Goal: Task Accomplishment & Management: Use online tool/utility

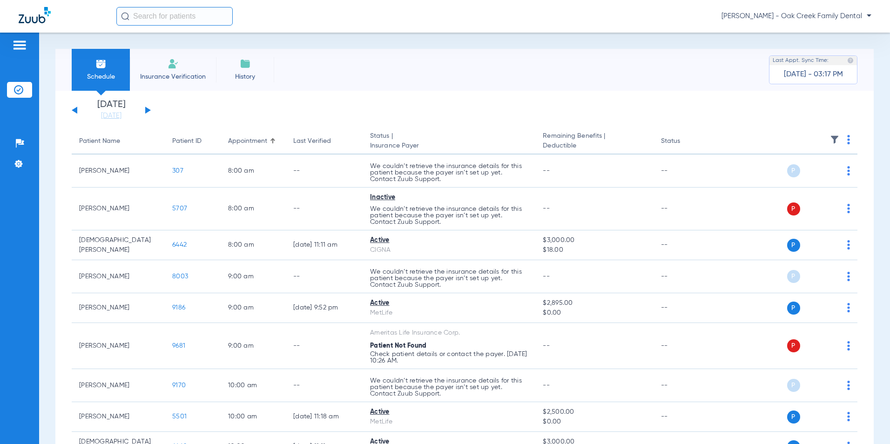
click at [145, 109] on button at bounding box center [148, 110] width 6 height 7
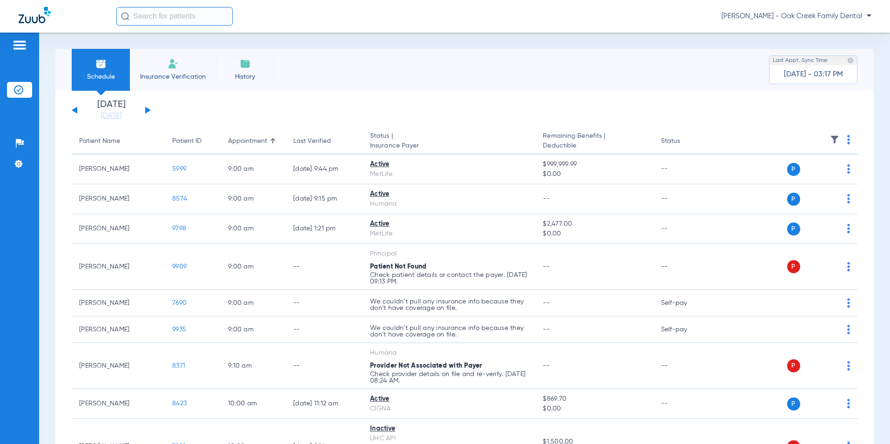
click at [847, 141] on img at bounding box center [848, 139] width 3 height 9
click at [814, 179] on span "Verify All" at bounding box center [806, 176] width 58 height 7
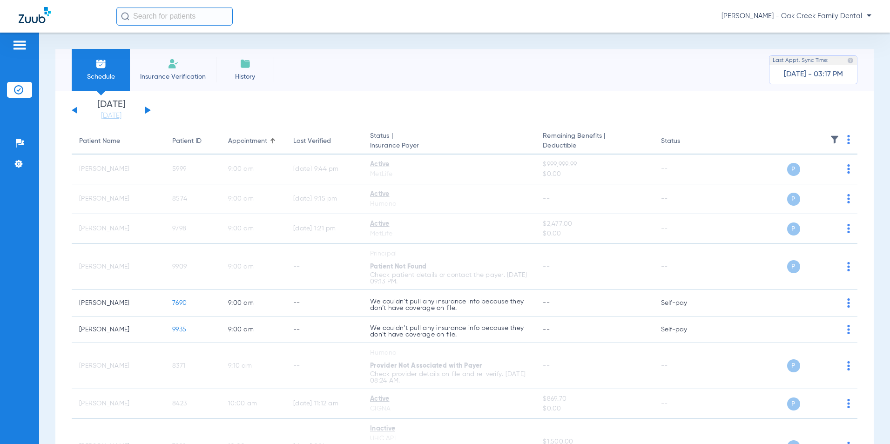
click at [147, 111] on button at bounding box center [148, 110] width 6 height 7
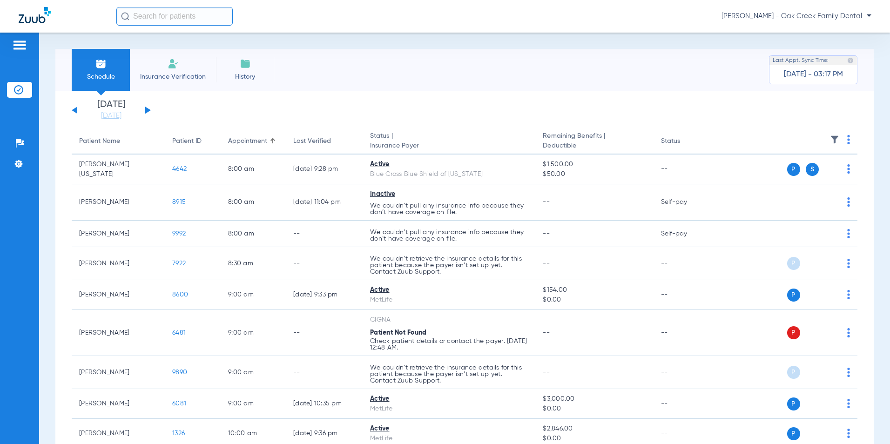
click at [847, 141] on img at bounding box center [848, 139] width 3 height 9
click at [797, 177] on span "Verify All" at bounding box center [806, 176] width 58 height 7
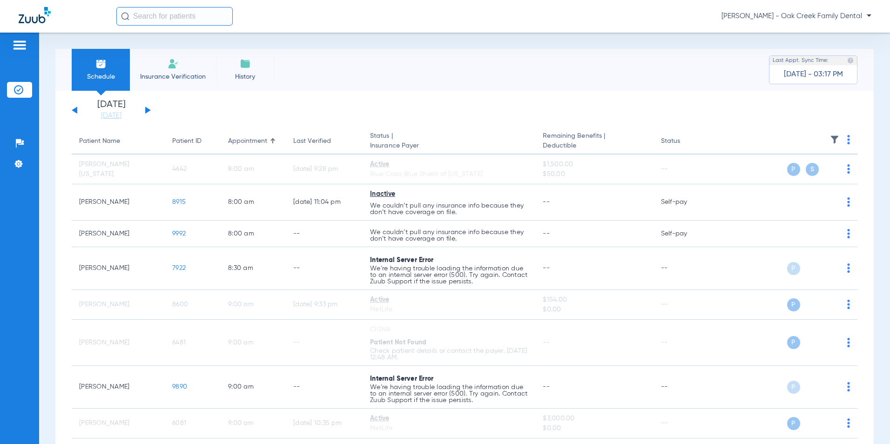
click at [146, 111] on button at bounding box center [148, 110] width 6 height 7
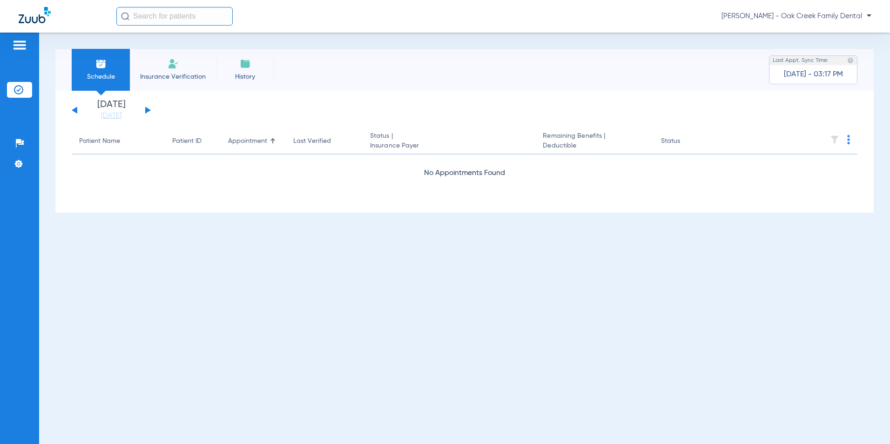
click at [146, 111] on button at bounding box center [148, 110] width 6 height 7
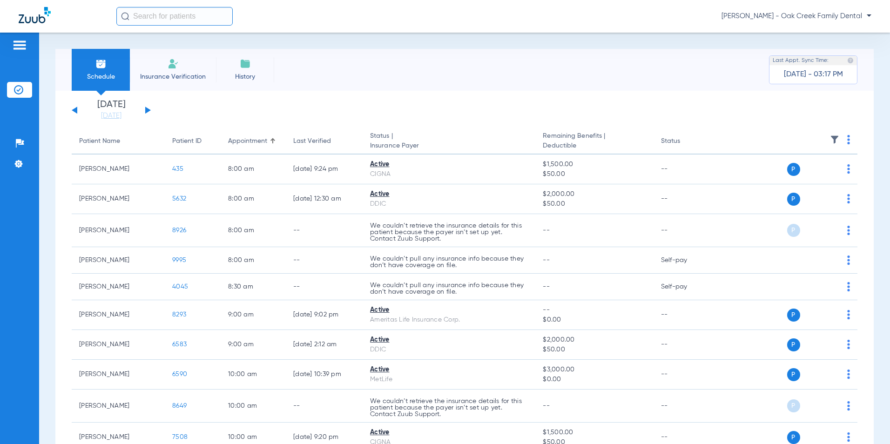
click at [77, 109] on div "[DATE] [DATE] [DATE] [DATE] [DATE] [DATE] [DATE] [DATE] [DATE] [DATE] [DATE] [D…" at bounding box center [111, 110] width 79 height 20
click at [73, 109] on div "[DATE] [DATE] [DATE] [DATE] [DATE] [DATE] [DATE] [DATE] [DATE] [DATE] [DATE] [D…" at bounding box center [111, 110] width 79 height 20
click at [72, 109] on div "[DATE] [DATE] [DATE] [DATE] [DATE] [DATE] [DATE] [DATE] [DATE] [DATE] [DATE] [D…" at bounding box center [111, 110] width 79 height 20
click at [77, 111] on button at bounding box center [75, 110] width 6 height 7
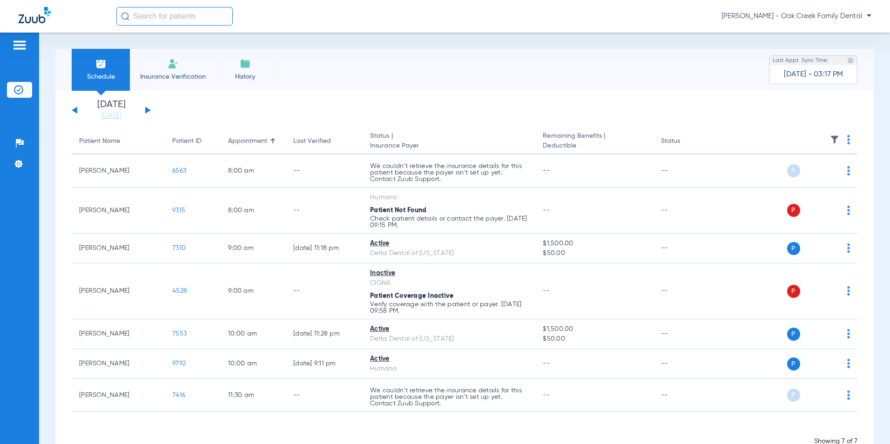
click at [843, 141] on th at bounding box center [786, 141] width 141 height 26
click at [847, 142] on img at bounding box center [848, 139] width 3 height 9
click at [808, 176] on span "Verify All" at bounding box center [807, 176] width 56 height 7
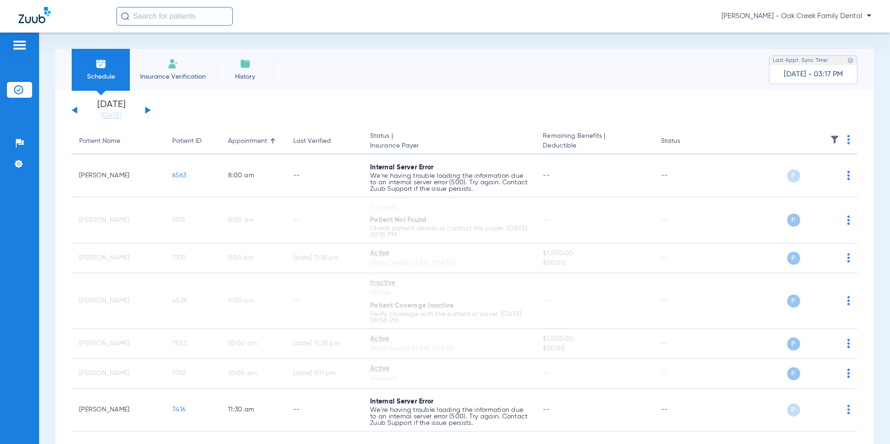
click at [146, 107] on div "[DATE] [DATE] [DATE] [DATE] [DATE] [DATE] [DATE] [DATE] [DATE] [DATE] [DATE] [D…" at bounding box center [111, 110] width 79 height 20
click at [74, 110] on button at bounding box center [75, 110] width 6 height 7
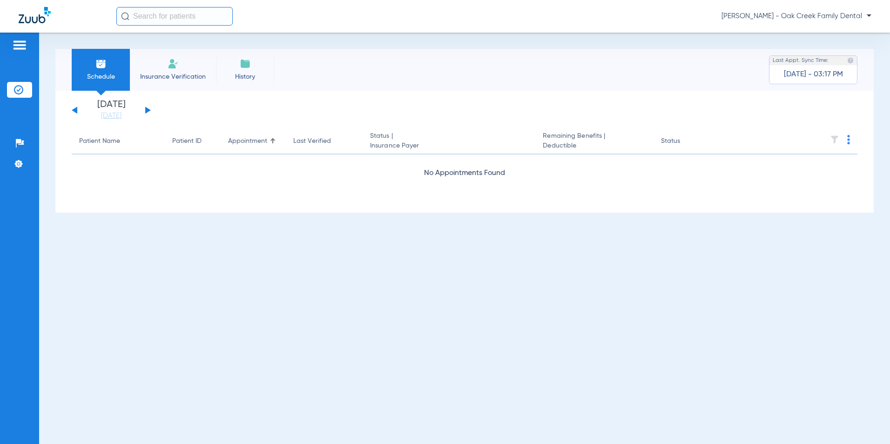
click at [74, 110] on button at bounding box center [75, 110] width 6 height 7
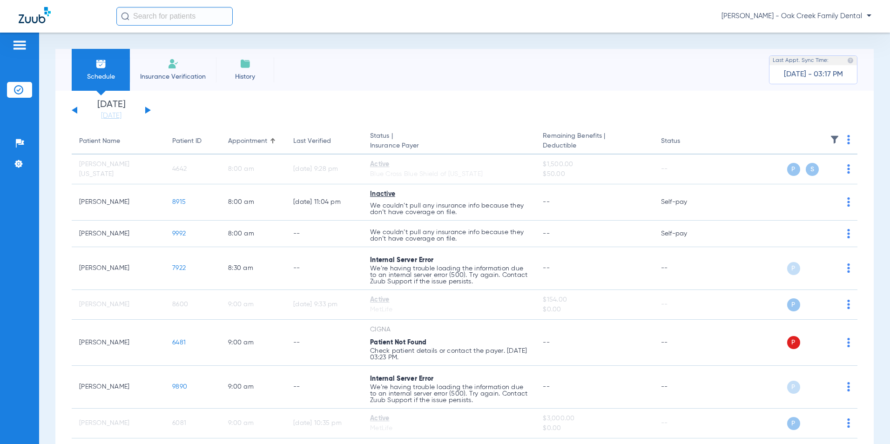
click at [74, 110] on button at bounding box center [75, 110] width 6 height 7
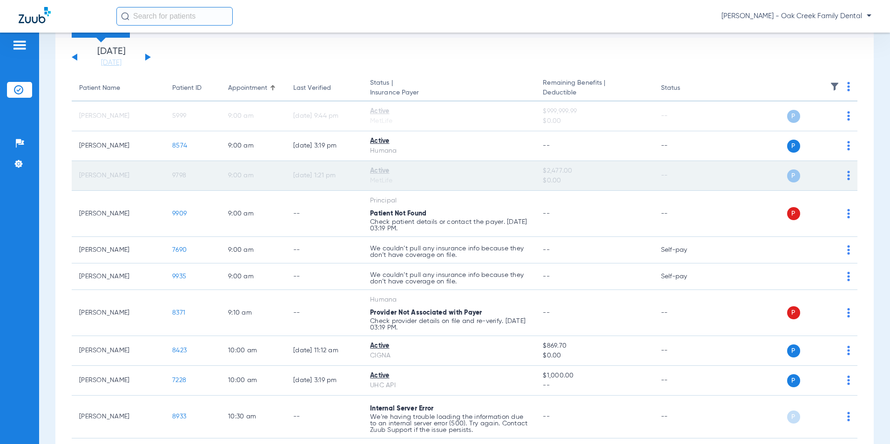
scroll to position [47, 0]
